Goal: Task Accomplishment & Management: Use online tool/utility

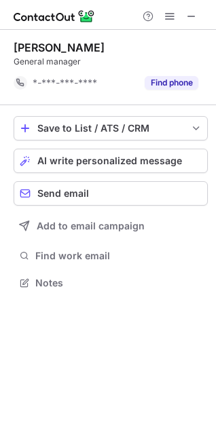
scroll to position [274, 216]
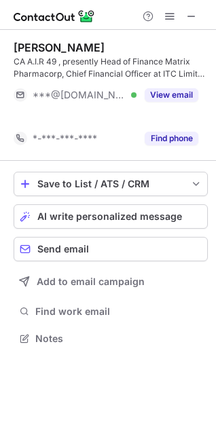
scroll to position [308, 216]
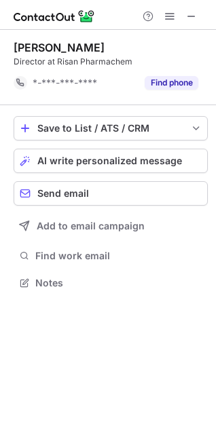
scroll to position [274, 216]
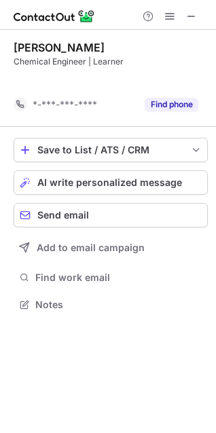
scroll to position [274, 216]
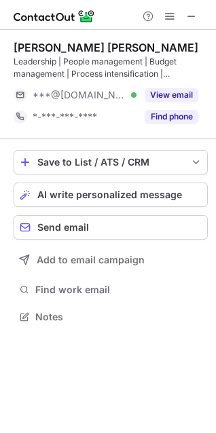
scroll to position [308, 216]
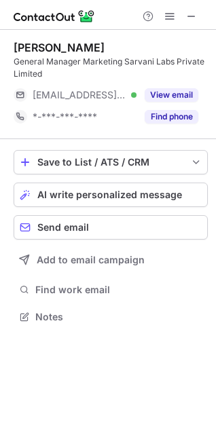
scroll to position [308, 216]
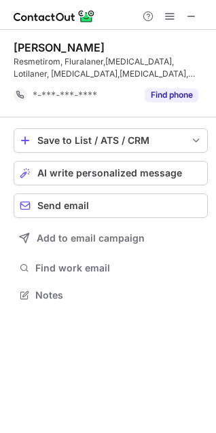
scroll to position [286, 216]
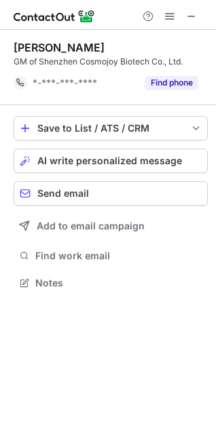
scroll to position [274, 216]
